Goal: Task Accomplishment & Management: Use online tool/utility

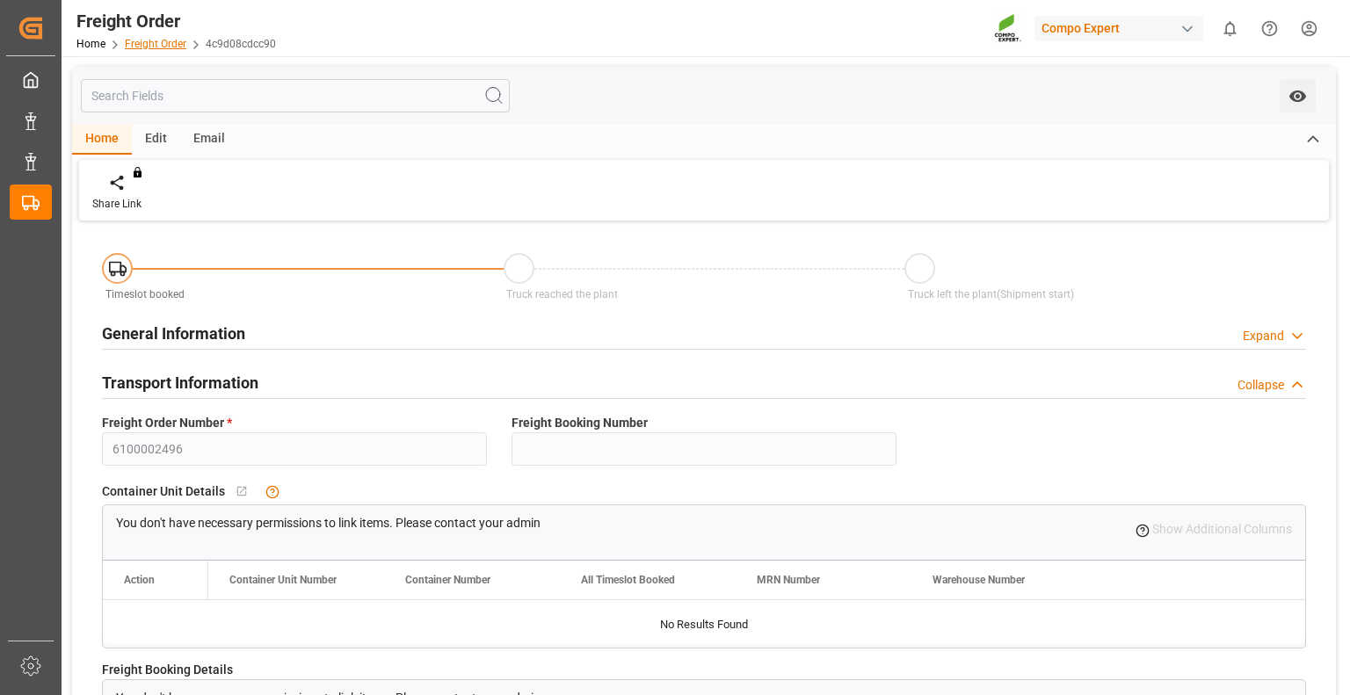
drag, startPoint x: 0, startPoint y: 0, endPoint x: 176, endPoint y: 42, distance: 180.7
click at [176, 42] on link "Freight Order" at bounding box center [156, 44] width 62 height 12
